Goal: Information Seeking & Learning: Learn about a topic

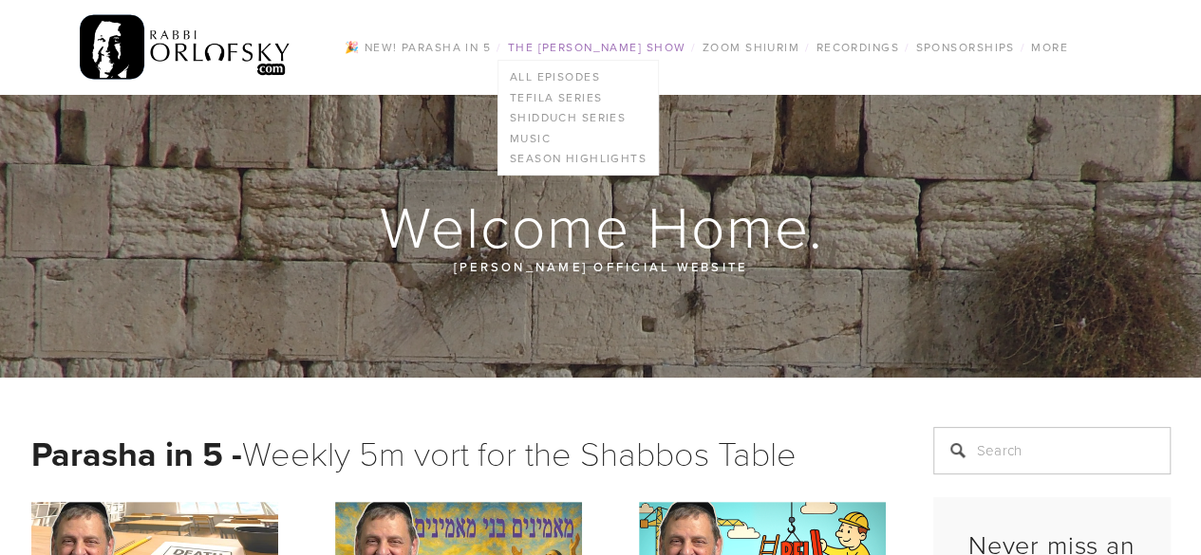
click at [546, 44] on link "The [PERSON_NAME] Show" at bounding box center [597, 47] width 190 height 25
click at [551, 67] on link "All Episodes" at bounding box center [577, 76] width 159 height 21
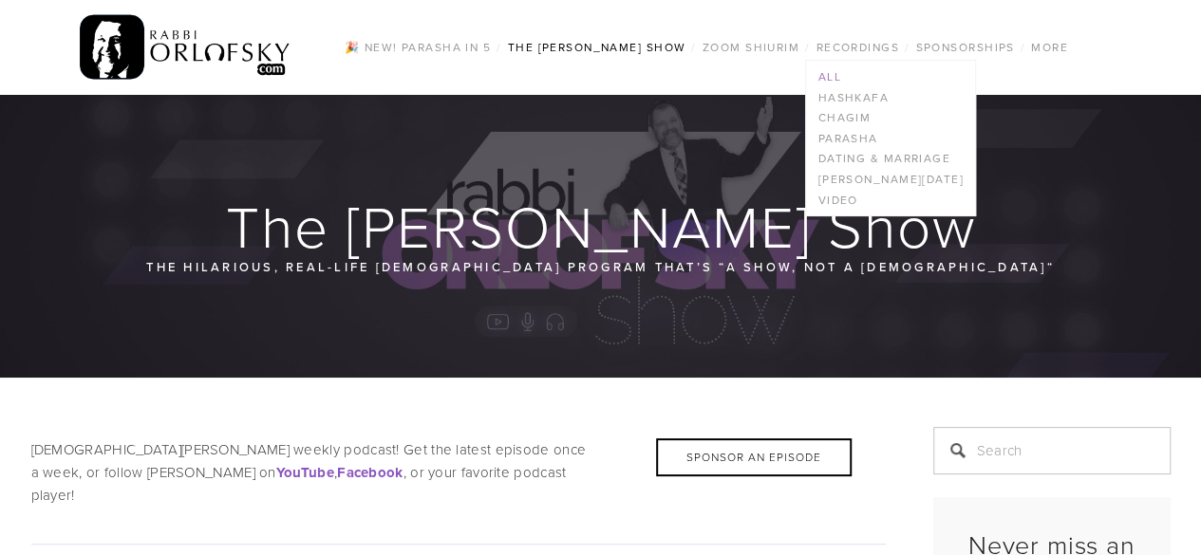
click at [816, 77] on link "All" at bounding box center [890, 76] width 168 height 21
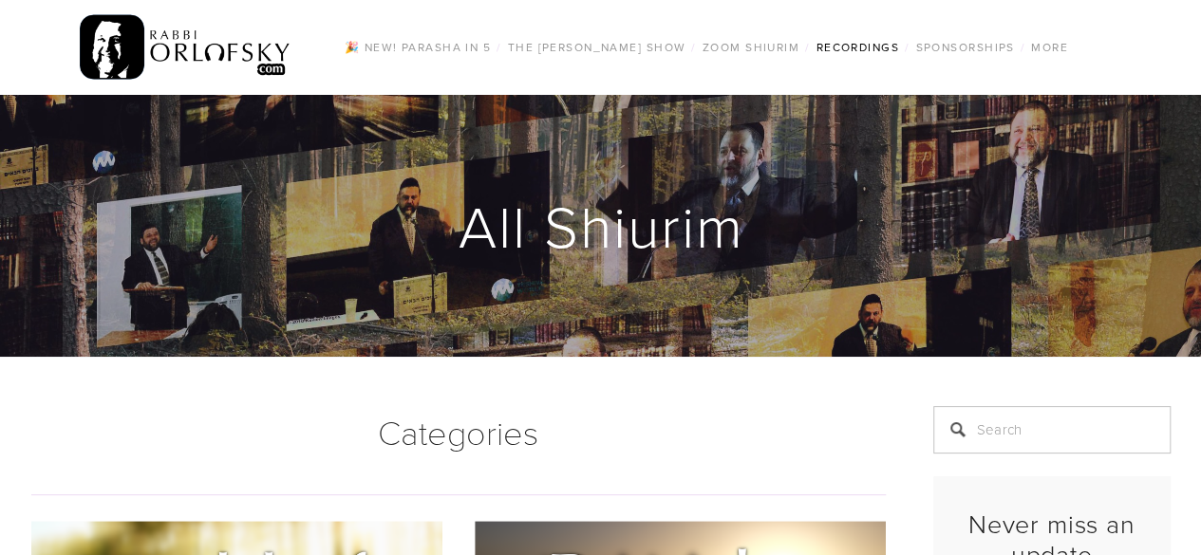
scroll to position [486, 0]
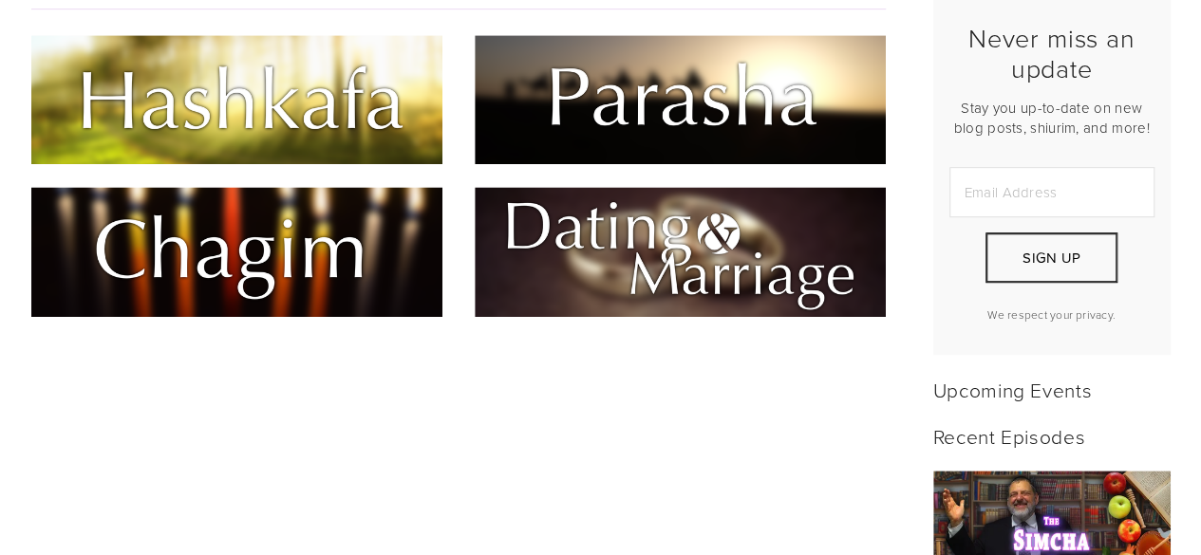
click at [702, 263] on img at bounding box center [680, 251] width 411 height 129
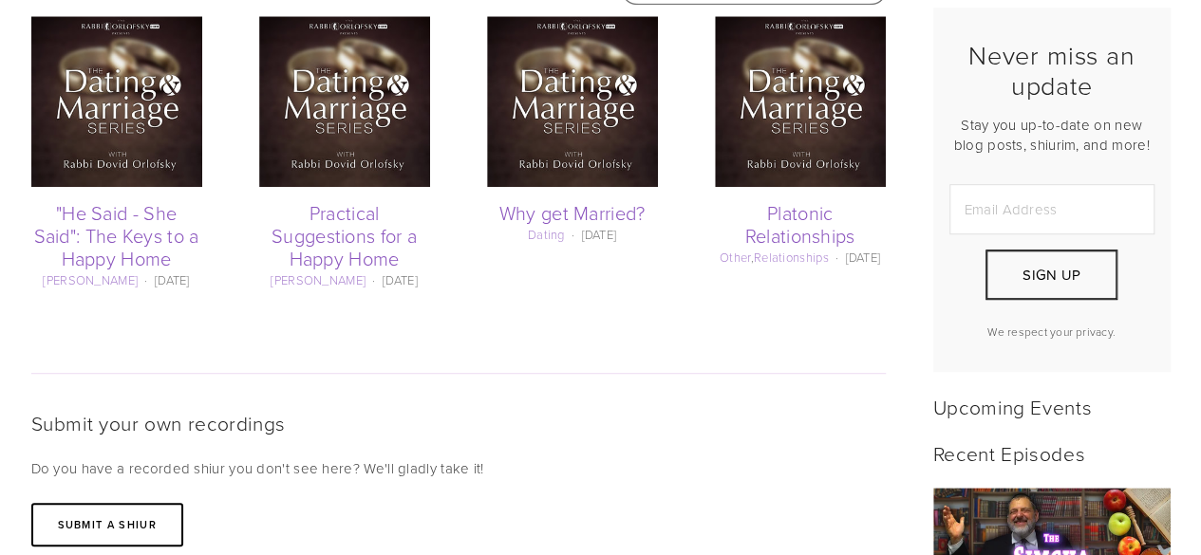
scroll to position [486, 0]
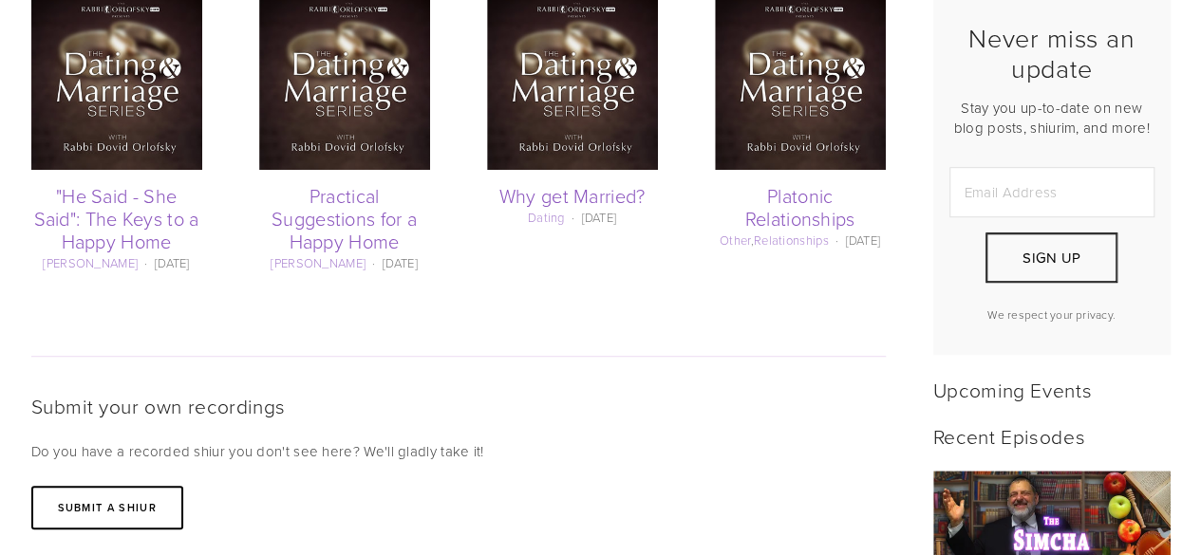
click at [596, 155] on img at bounding box center [572, 84] width 171 height 171
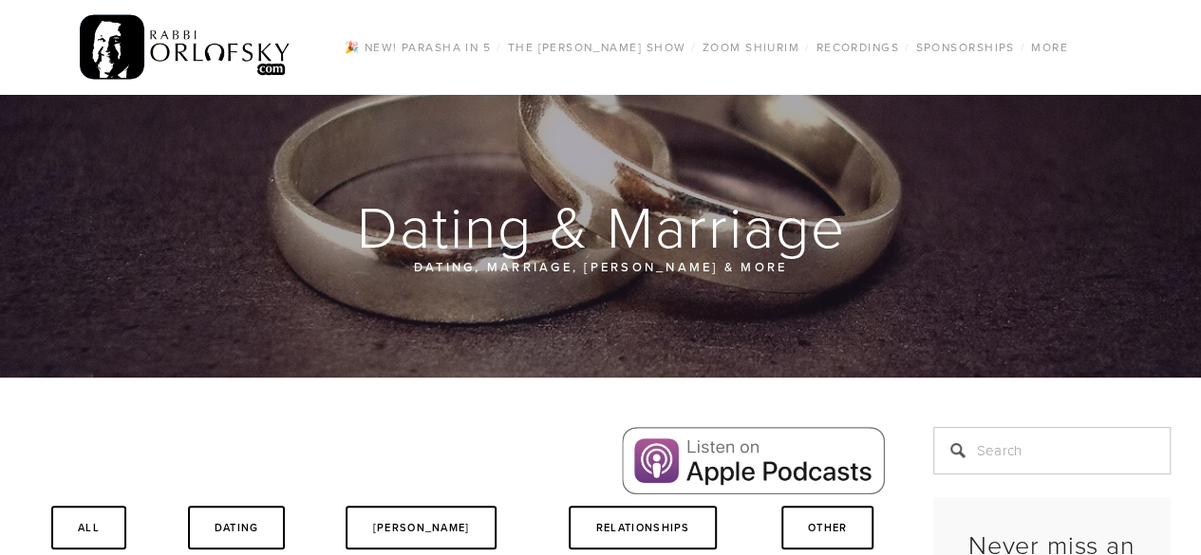
scroll to position [486, 0]
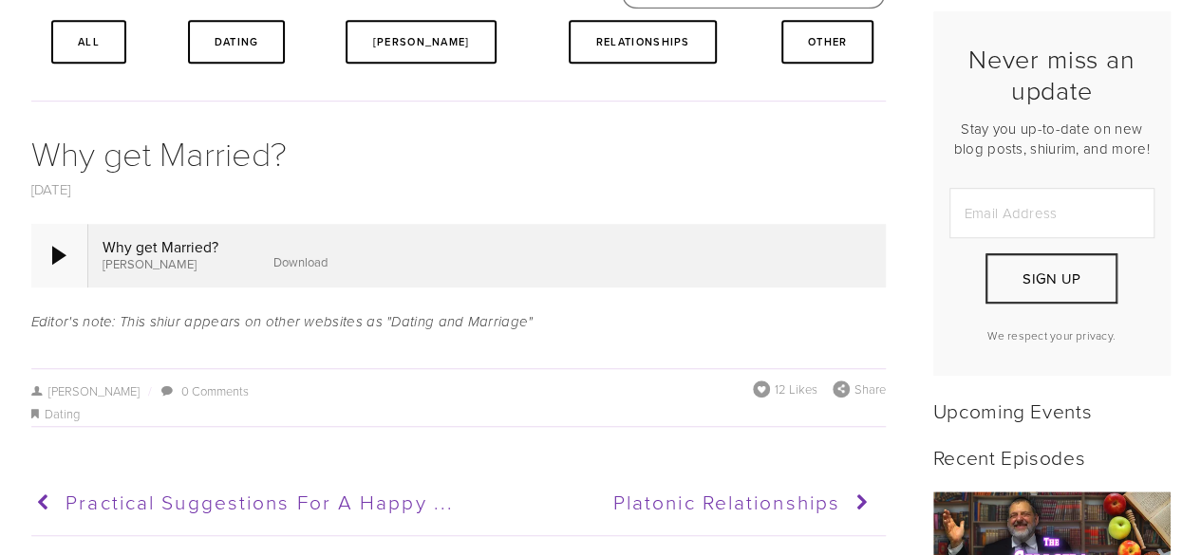
click at [71, 248] on div at bounding box center [59, 255] width 57 height 63
click at [66, 250] on div at bounding box center [59, 255] width 57 height 63
